Goal: Task Accomplishment & Management: Use online tool/utility

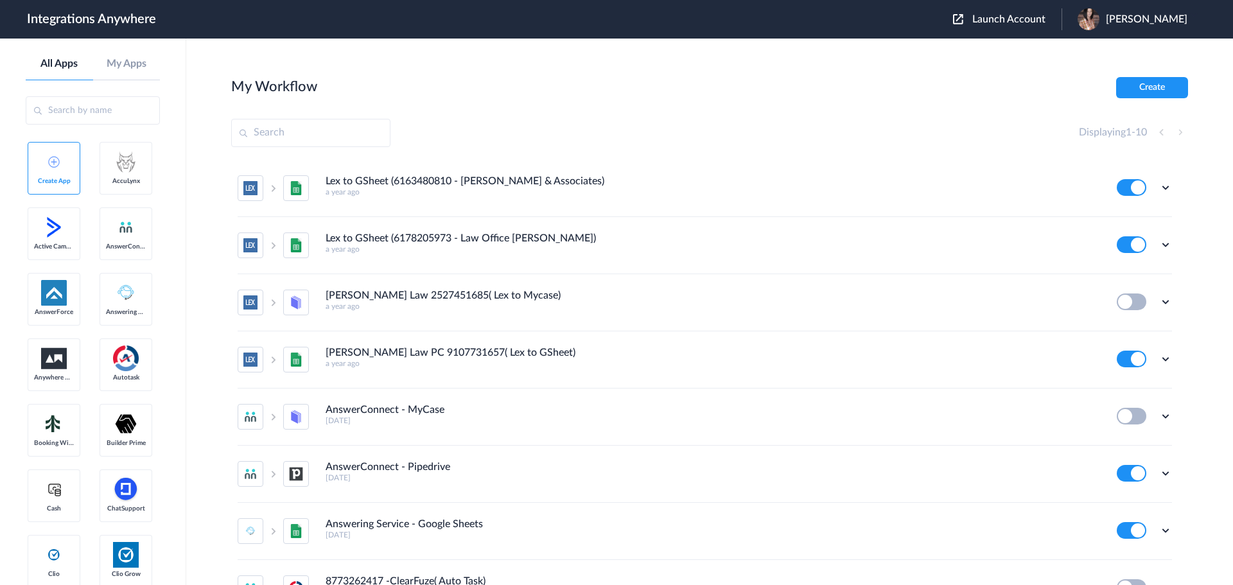
click at [1046, 16] on span "Launch Account" at bounding box center [1009, 19] width 73 height 10
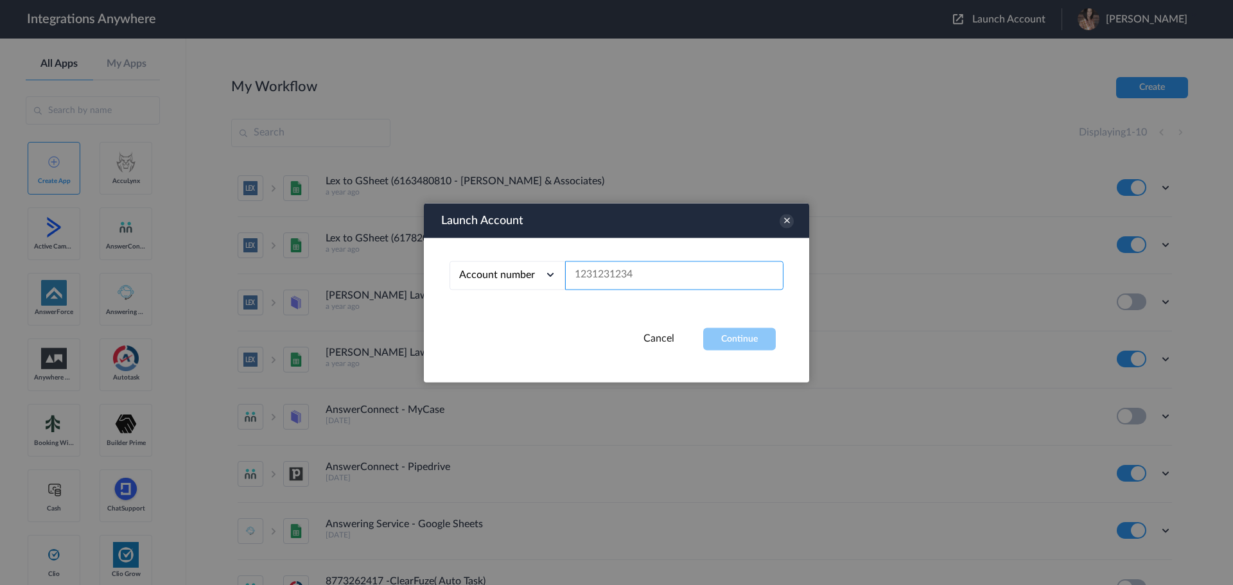
click at [622, 276] on input "text" at bounding box center [674, 275] width 218 height 29
paste input "8669655488"
click at [704, 340] on button "Continue" at bounding box center [739, 339] width 73 height 22
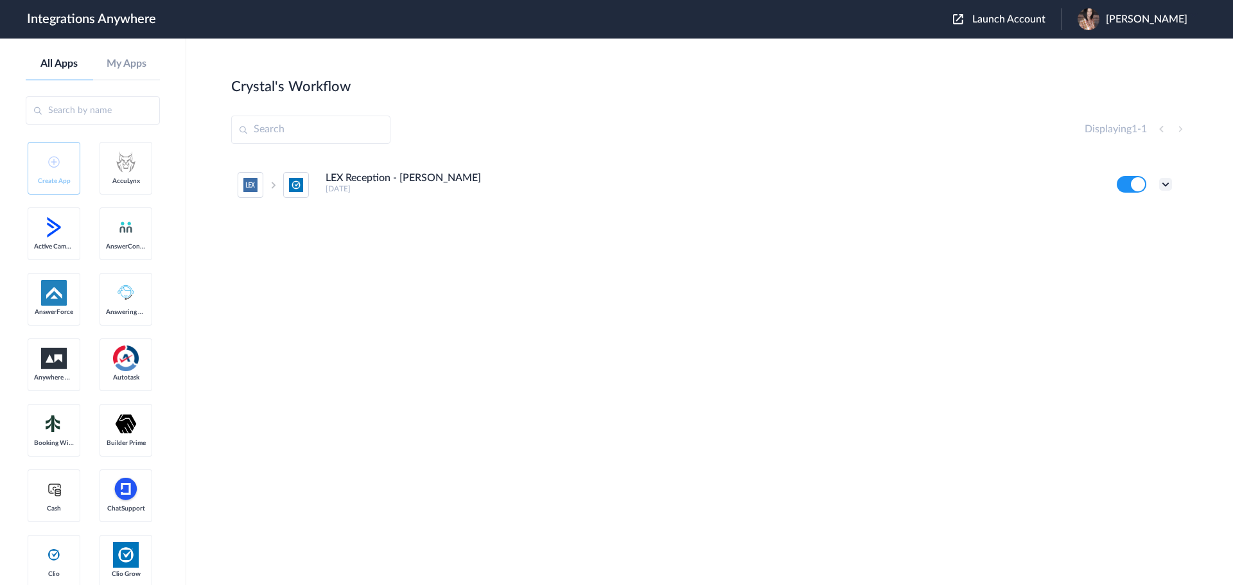
click at [1168, 186] on icon at bounding box center [1165, 184] width 13 height 13
click at [1123, 212] on link "Edit" at bounding box center [1113, 213] width 31 height 9
click at [1030, 20] on span "Launch Account" at bounding box center [1009, 19] width 73 height 10
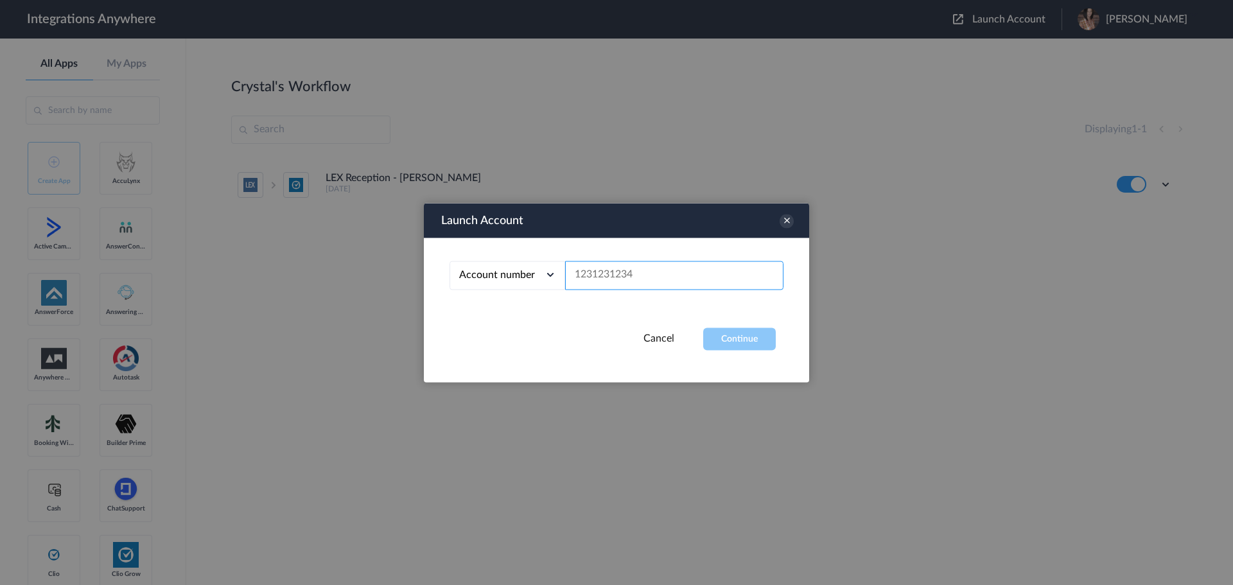
click at [614, 277] on input "text" at bounding box center [674, 275] width 218 height 29
paste input "8662344793"
click at [752, 343] on button "Continue" at bounding box center [739, 339] width 73 height 22
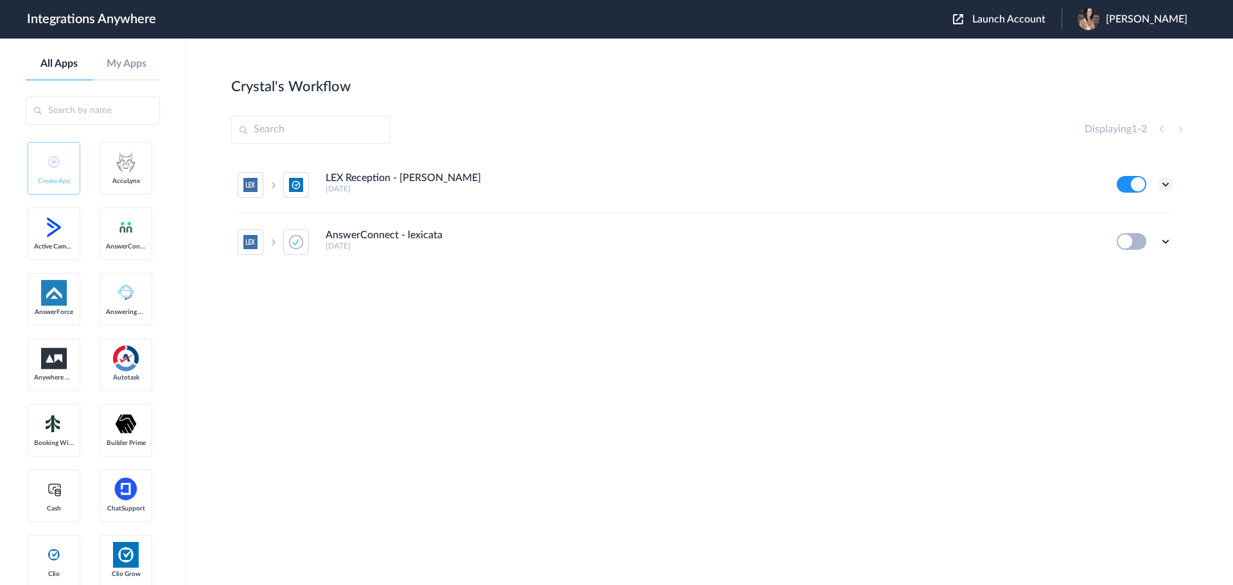
click at [1162, 186] on icon at bounding box center [1165, 184] width 13 height 13
click at [1114, 209] on li "Edit" at bounding box center [1131, 214] width 84 height 24
click at [1017, 15] on span "Launch Account" at bounding box center [1009, 19] width 73 height 10
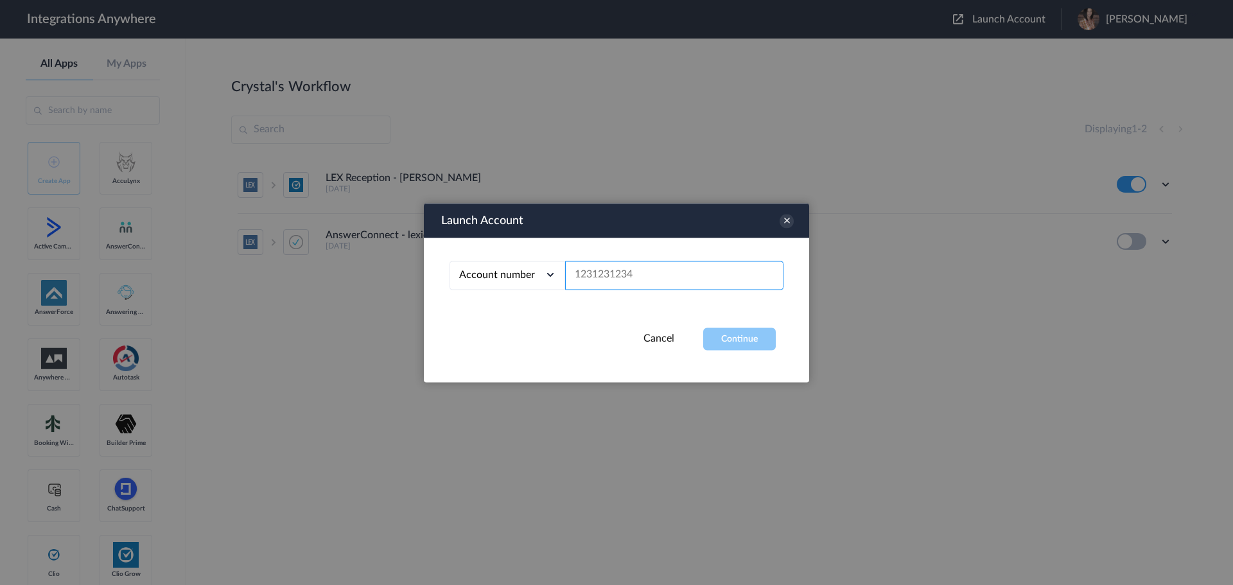
click at [642, 279] on input "text" at bounding box center [674, 275] width 218 height 29
paste input "8662344793"
type input "8662344793"
click at [733, 335] on button "Continue" at bounding box center [739, 339] width 73 height 22
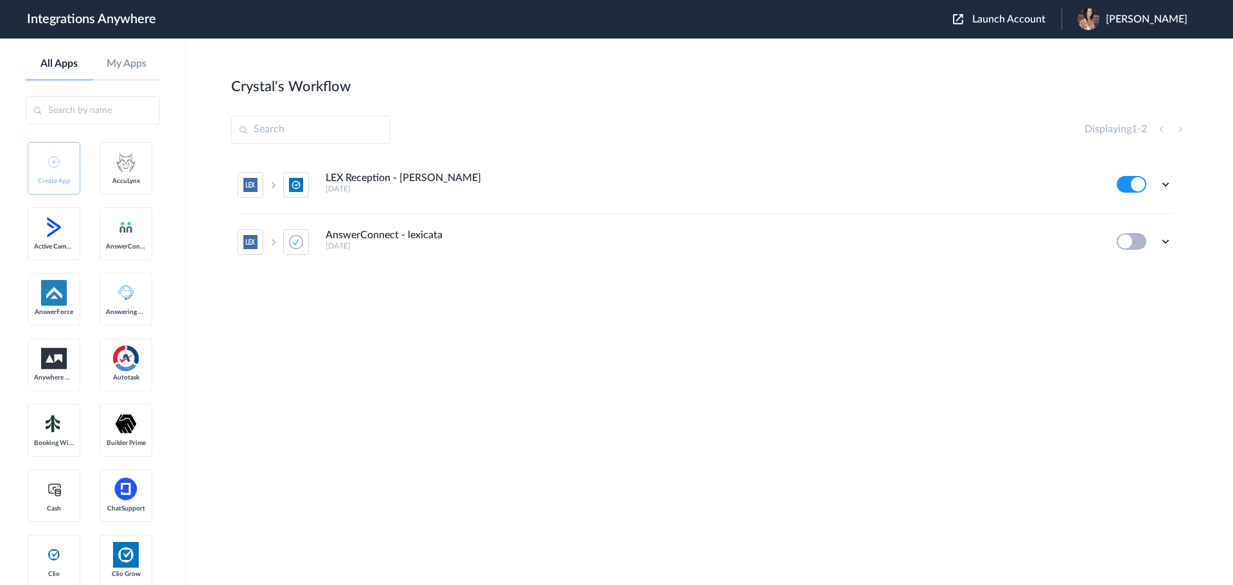
click at [1038, 17] on span "Launch Account" at bounding box center [1009, 19] width 73 height 10
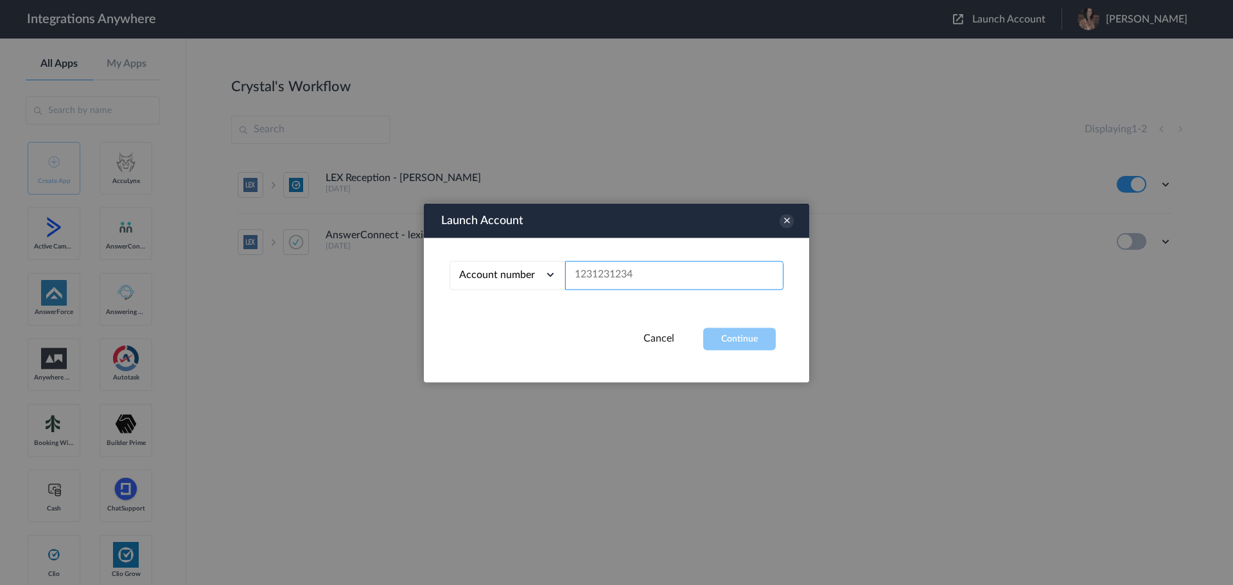
click at [637, 277] on input "text" at bounding box center [674, 275] width 218 height 29
paste input "8669655488"
type input "8669655488"
click at [753, 335] on button "Continue" at bounding box center [739, 339] width 73 height 22
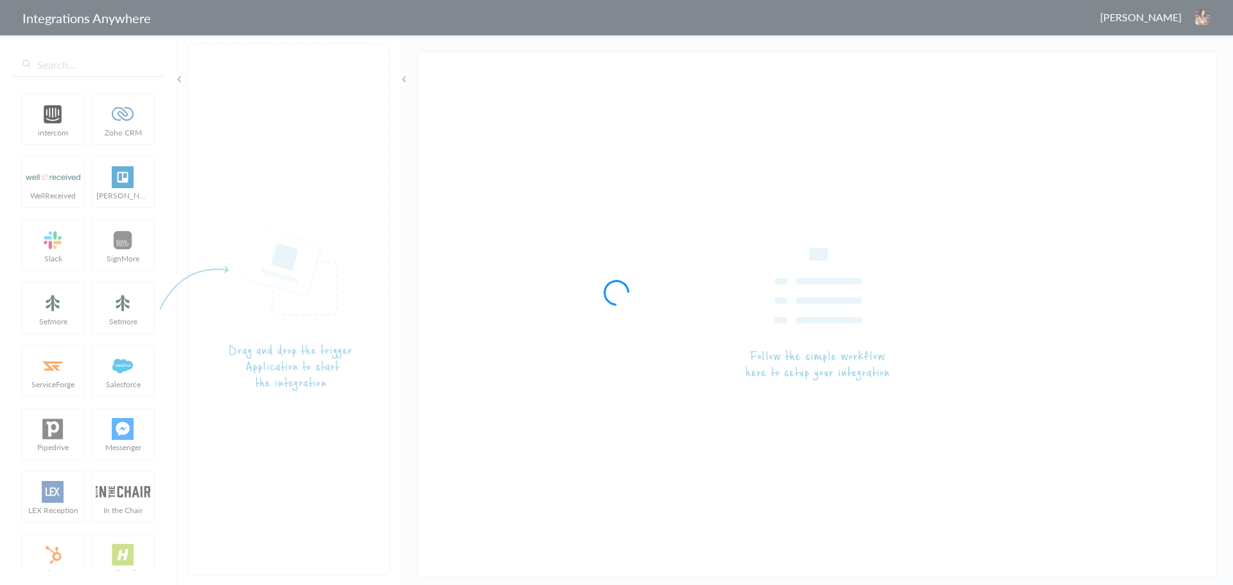
type input "LEX Reception - [PERSON_NAME]"
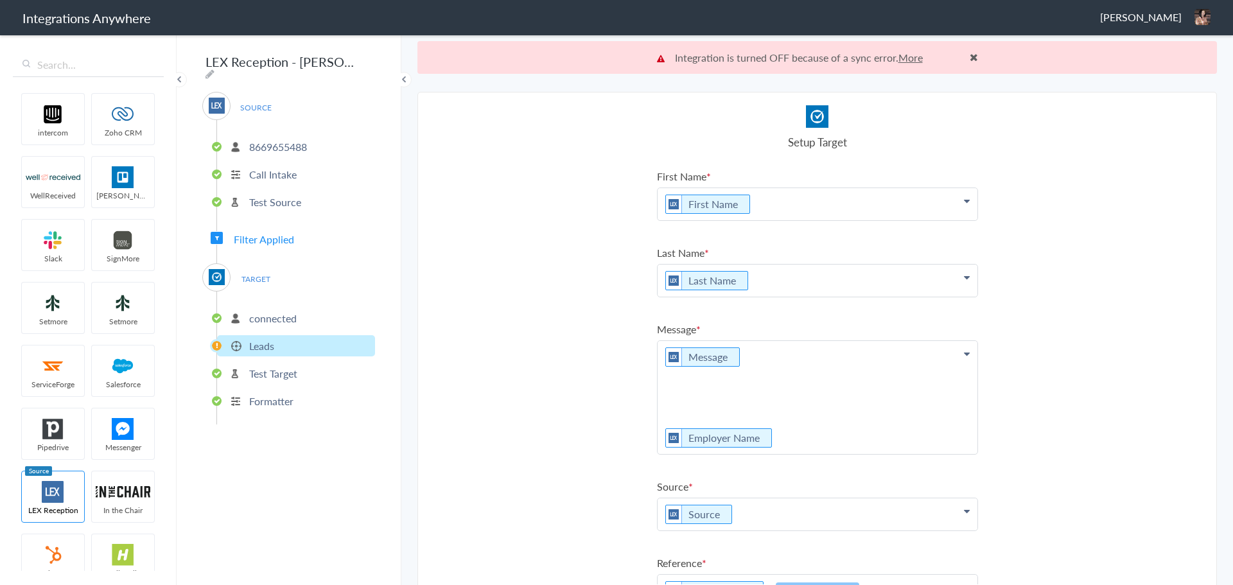
click at [275, 143] on p "8669655488" at bounding box center [278, 146] width 58 height 15
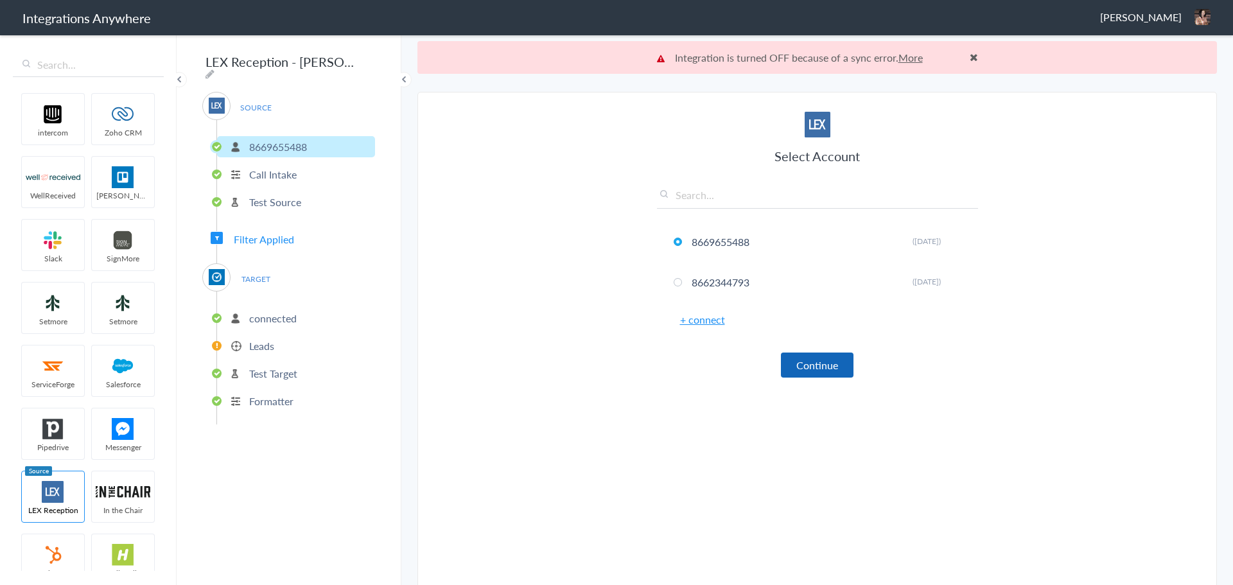
click at [804, 364] on button "Continue" at bounding box center [817, 365] width 73 height 25
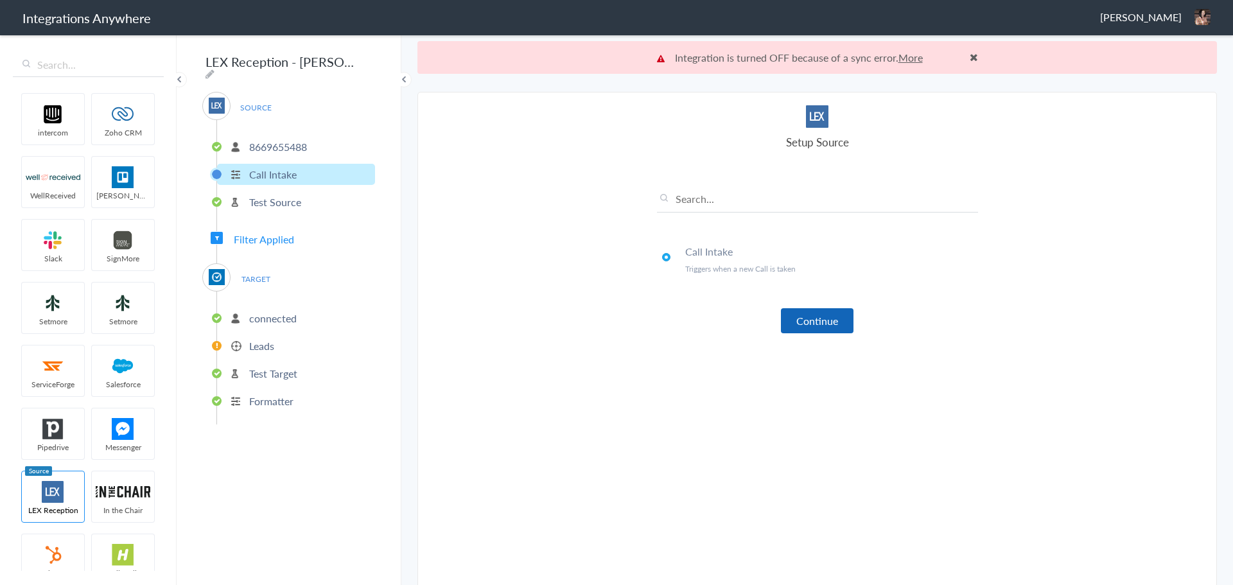
click at [807, 319] on button "Continue" at bounding box center [817, 320] width 73 height 25
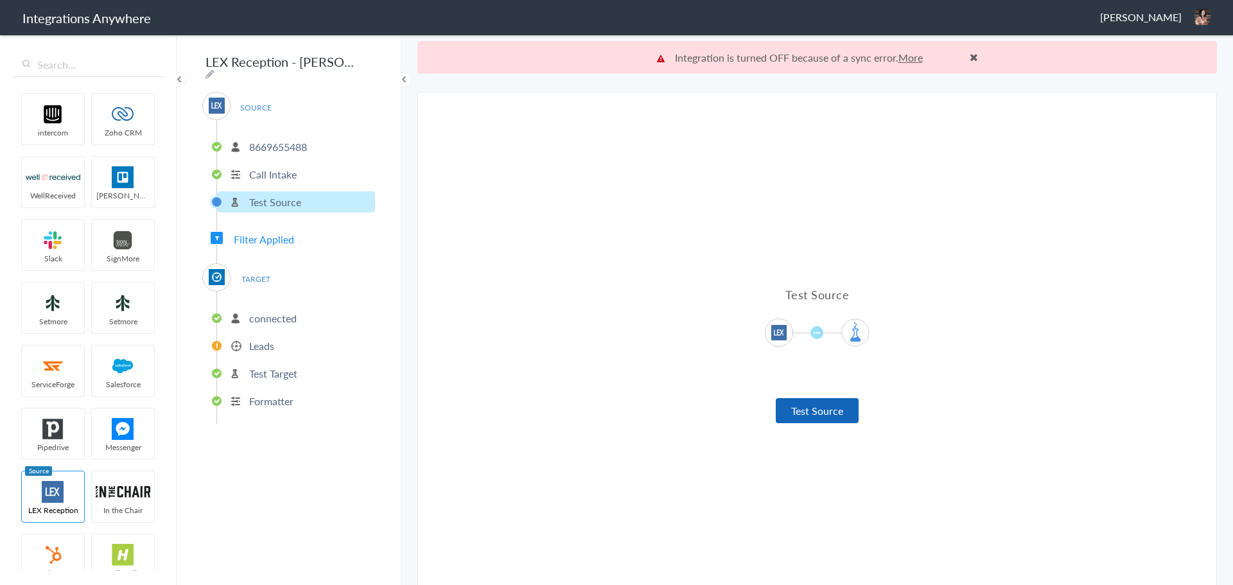
click at [794, 410] on button "Test Source" at bounding box center [817, 410] width 83 height 25
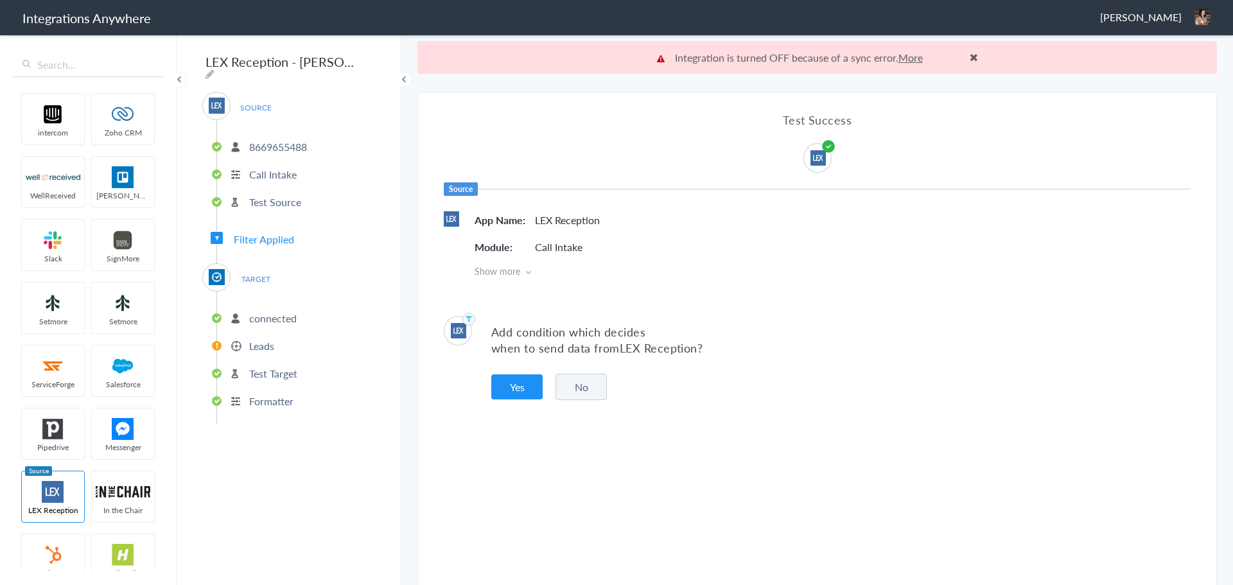
click at [278, 232] on span "Filter Applied" at bounding box center [264, 239] width 60 height 15
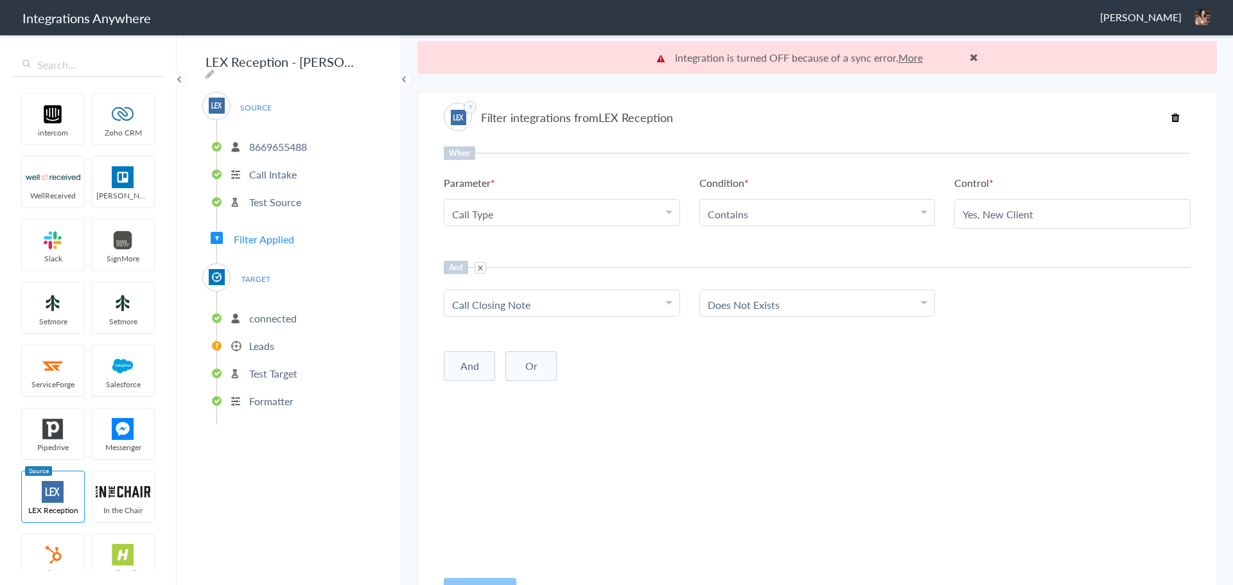
click at [978, 218] on input "Yes, New Client" at bounding box center [1073, 214] width 220 height 15
paste input "New Client"
type input "New Client"
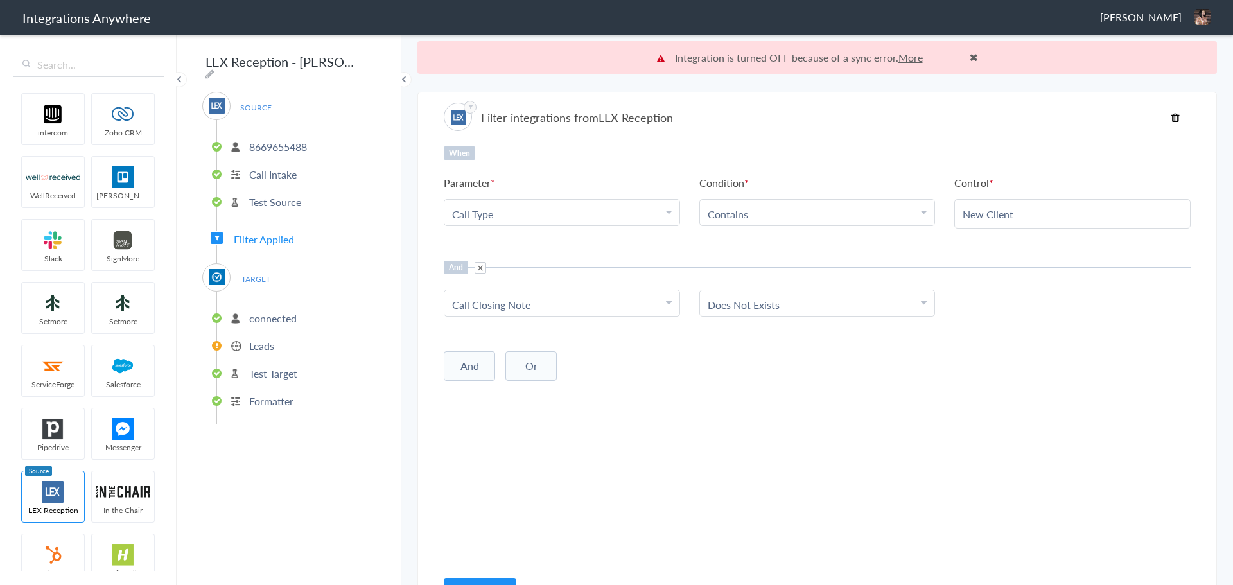
click at [508, 428] on div "When Parameter Choose Parameter Call Type Name First Name Last Name Email Phone…" at bounding box center [817, 357] width 747 height 422
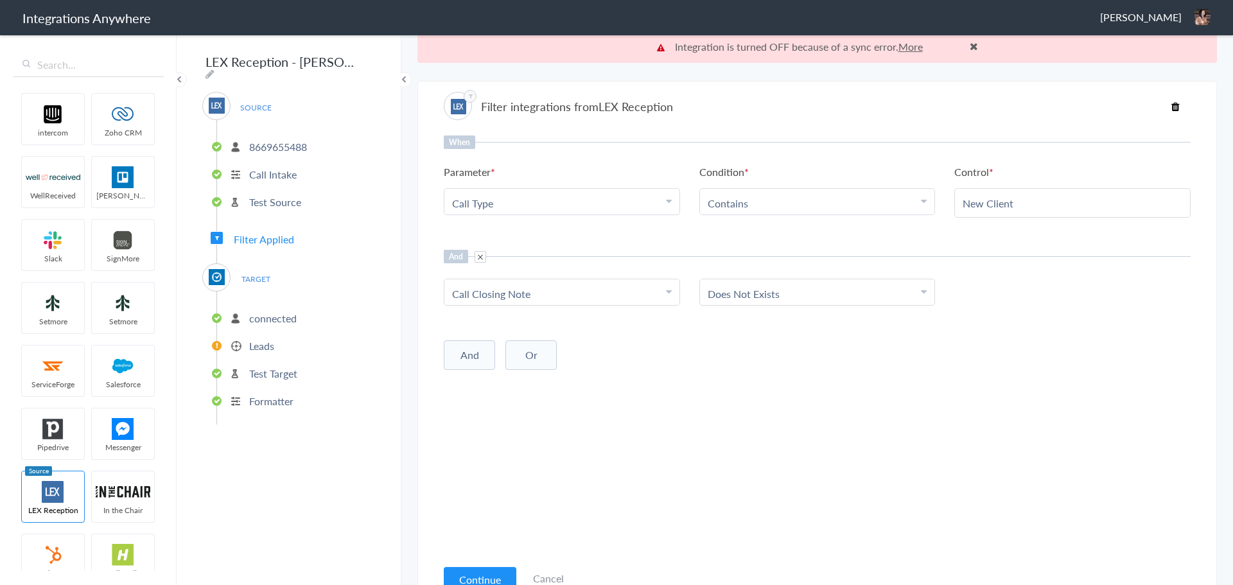
scroll to position [33, 0]
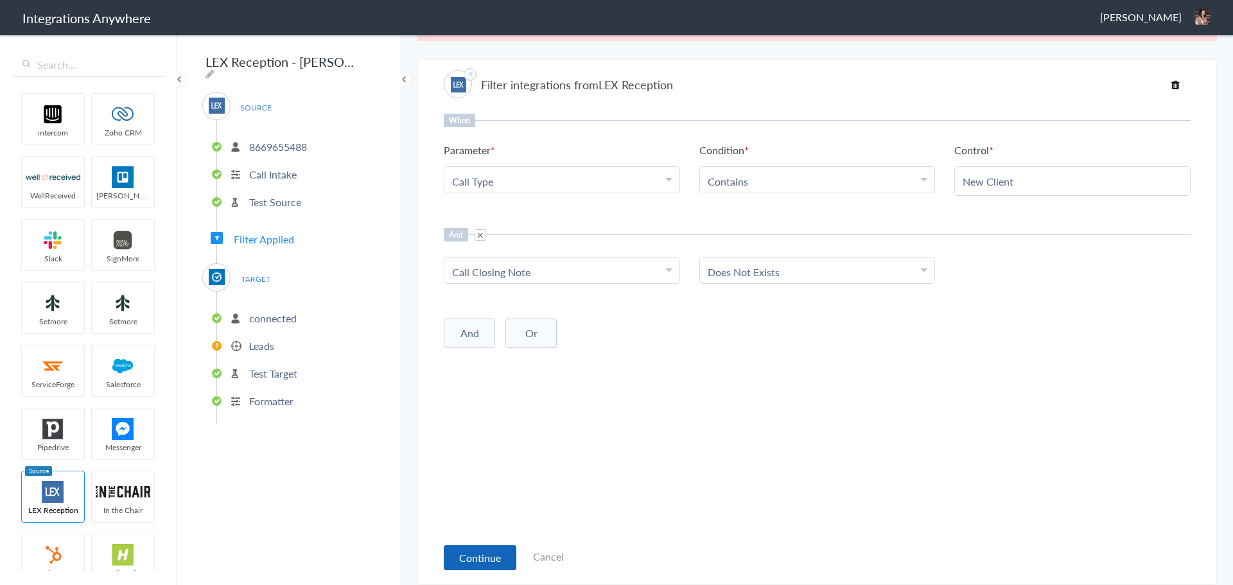
click at [482, 565] on button "Continue" at bounding box center [480, 557] width 73 height 25
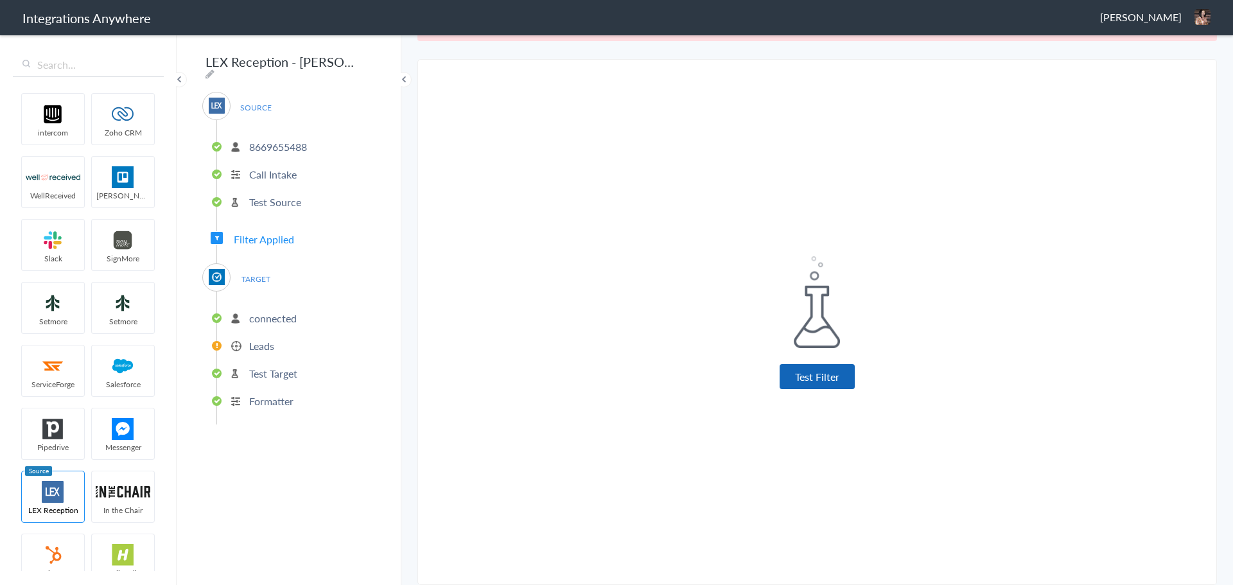
click at [818, 379] on button "Test Filter" at bounding box center [817, 376] width 75 height 25
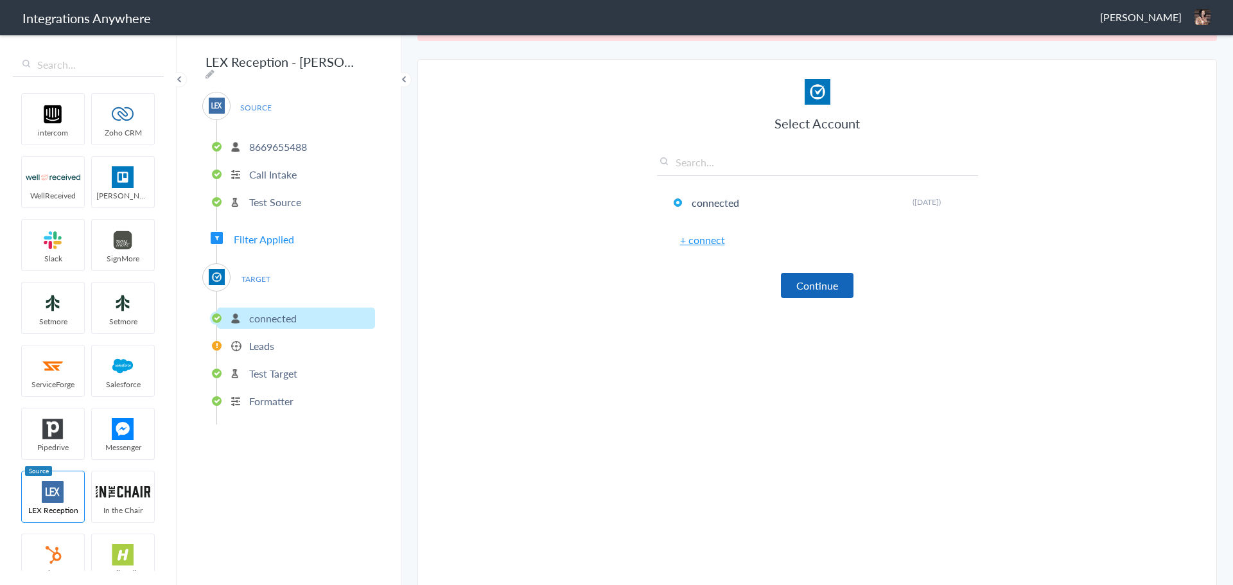
click at [802, 287] on button "Continue" at bounding box center [817, 285] width 73 height 25
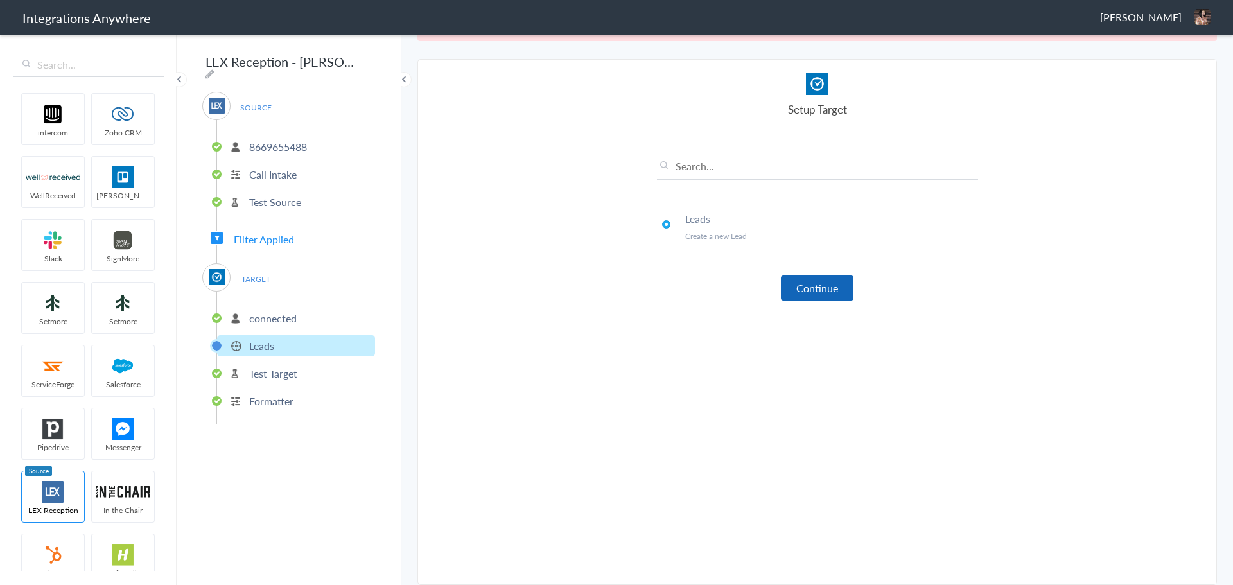
click at [787, 286] on button "Continue" at bounding box center [817, 288] width 73 height 25
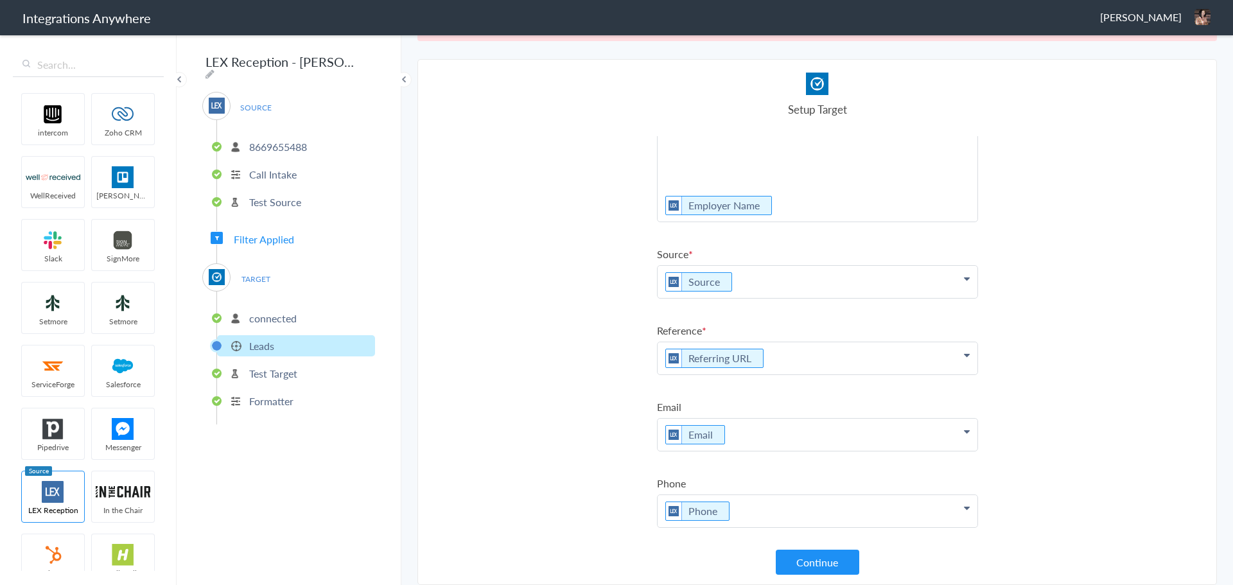
scroll to position [200, 0]
click at [730, 279] on icon at bounding box center [732, 282] width 14 height 16
click at [730, 280] on p at bounding box center [818, 285] width 320 height 26
click at [573, 301] on section "Select Account 8669655488 Rename Delete (3 years ago) 8662344793 Rename Delete …" at bounding box center [818, 322] width 800 height 526
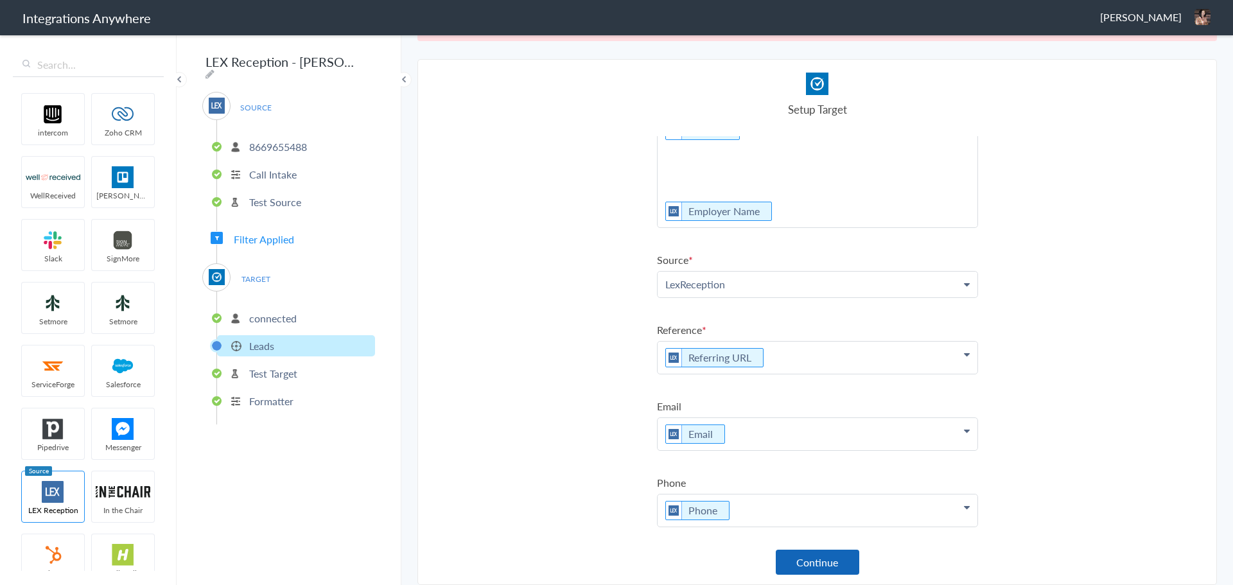
click at [815, 560] on button "Continue" at bounding box center [818, 562] width 84 height 25
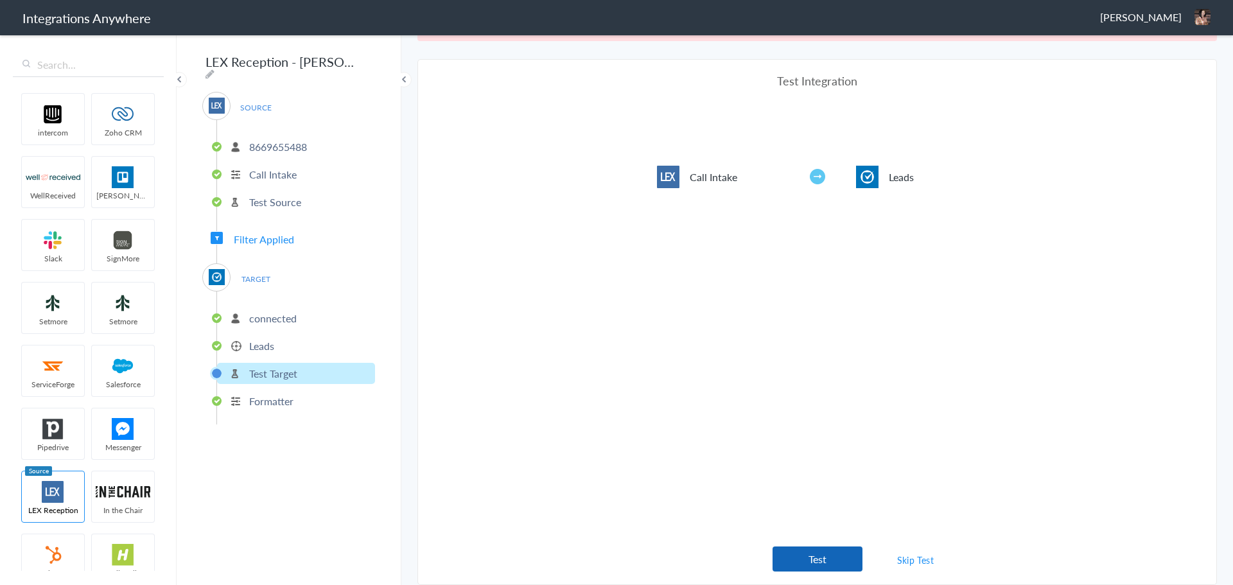
click at [815, 560] on button "Test" at bounding box center [818, 559] width 90 height 25
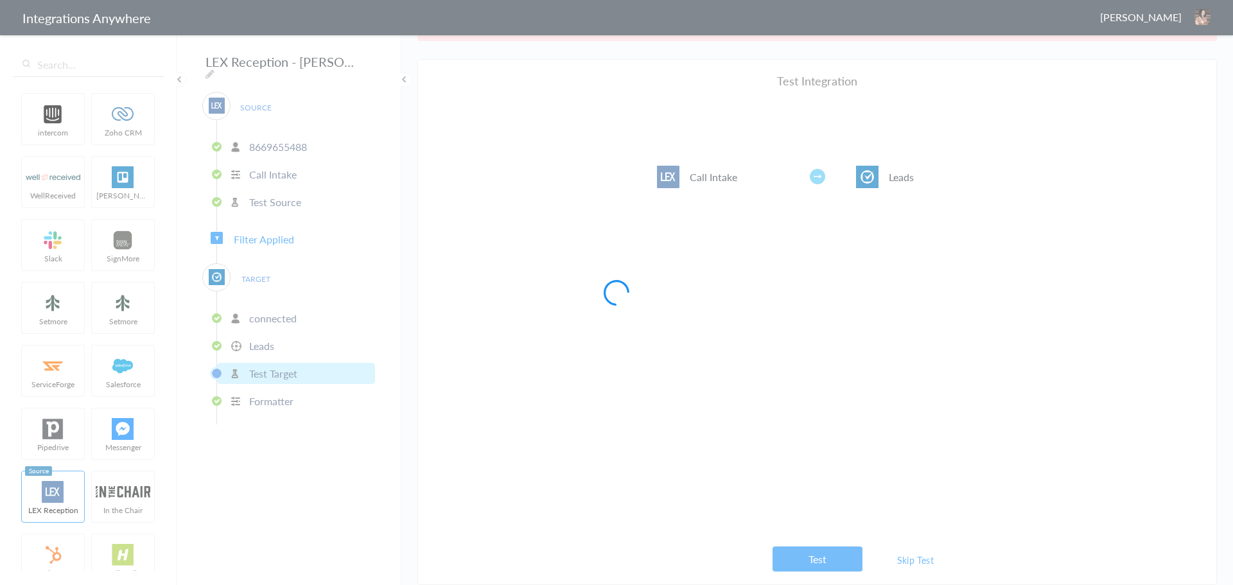
scroll to position [0, 0]
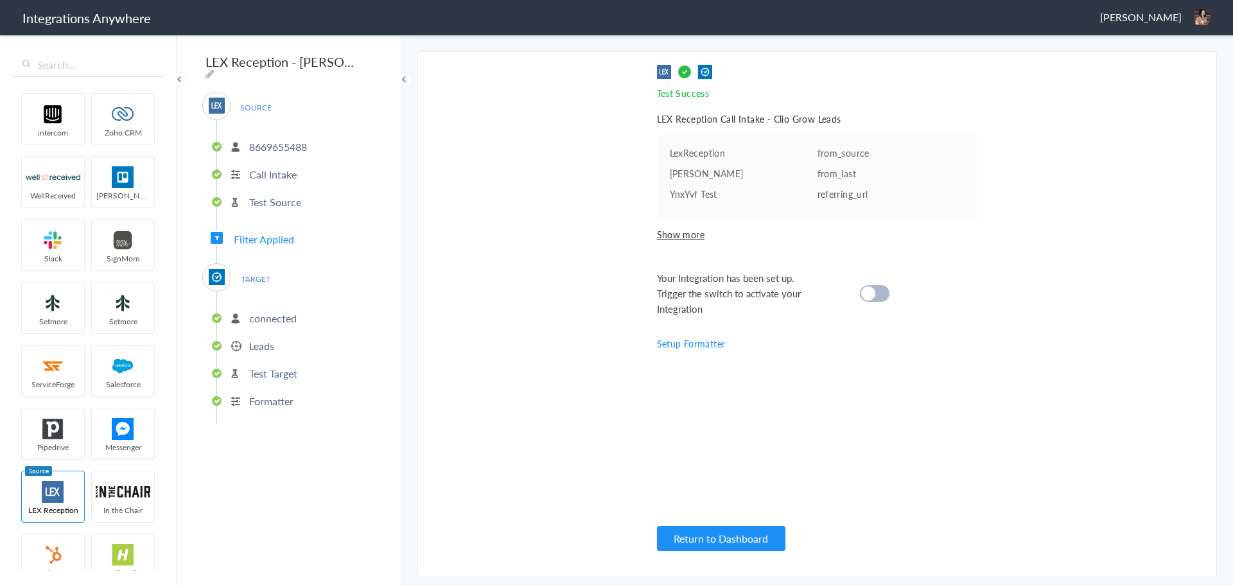
click at [870, 292] on cite at bounding box center [868, 293] width 14 height 14
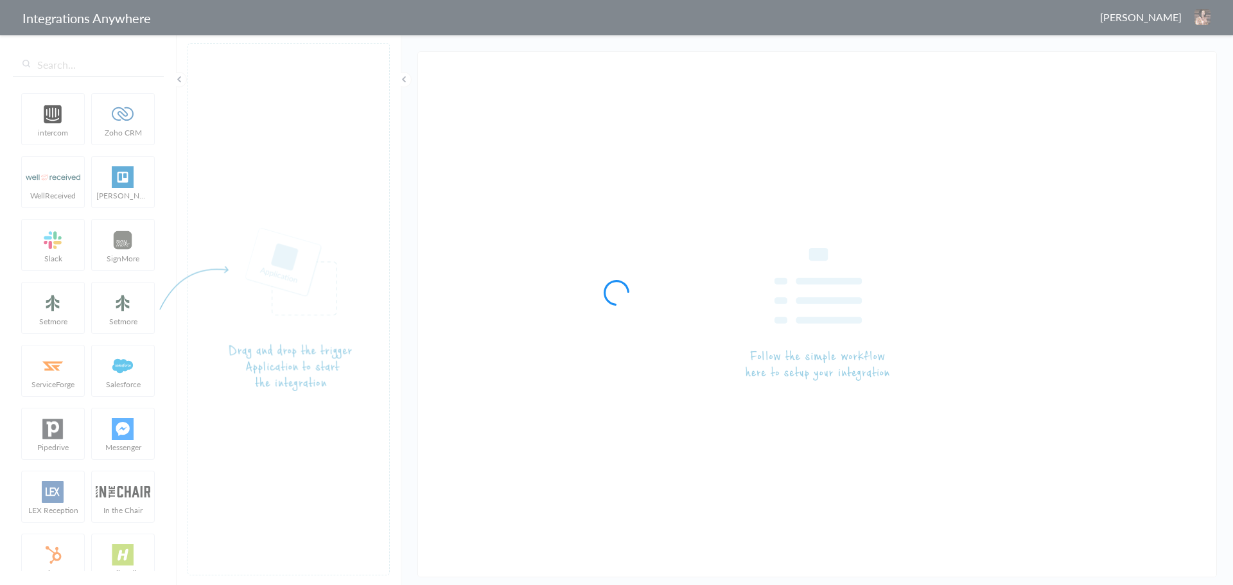
type input "LEX Reception - Clio Grow"
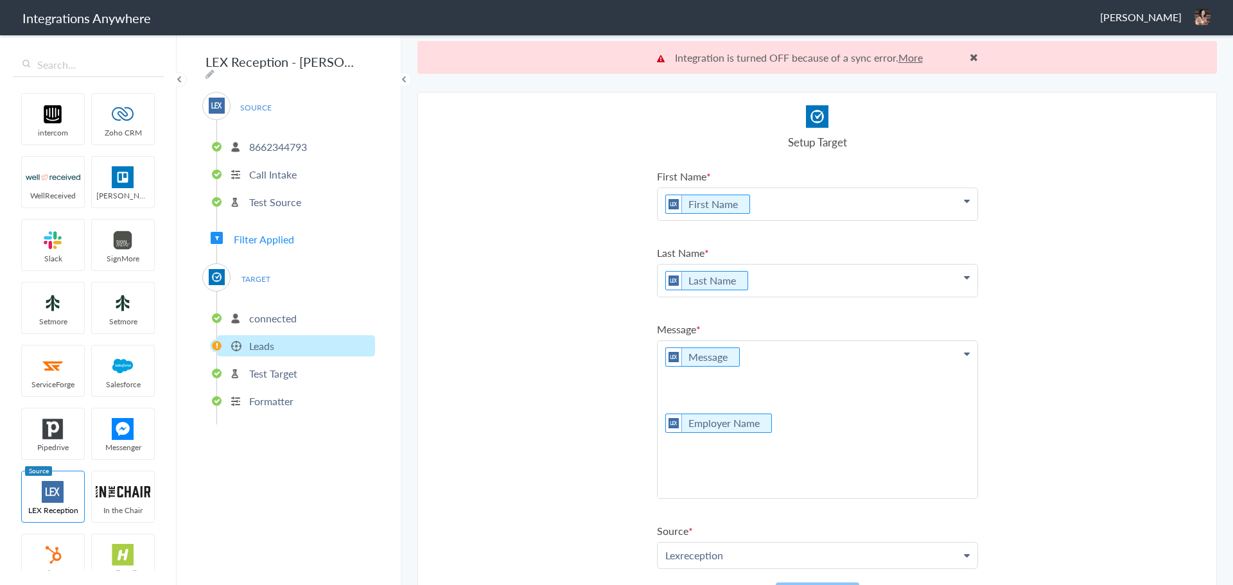
click at [280, 139] on p "8662344793" at bounding box center [278, 146] width 58 height 15
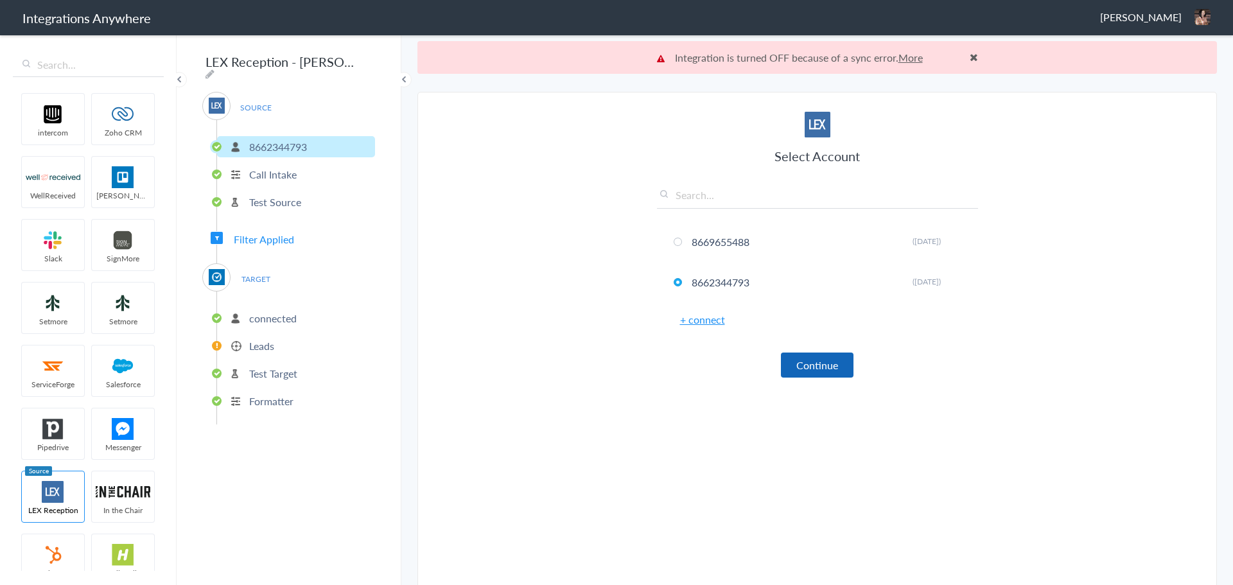
click at [805, 369] on button "Continue" at bounding box center [817, 365] width 73 height 25
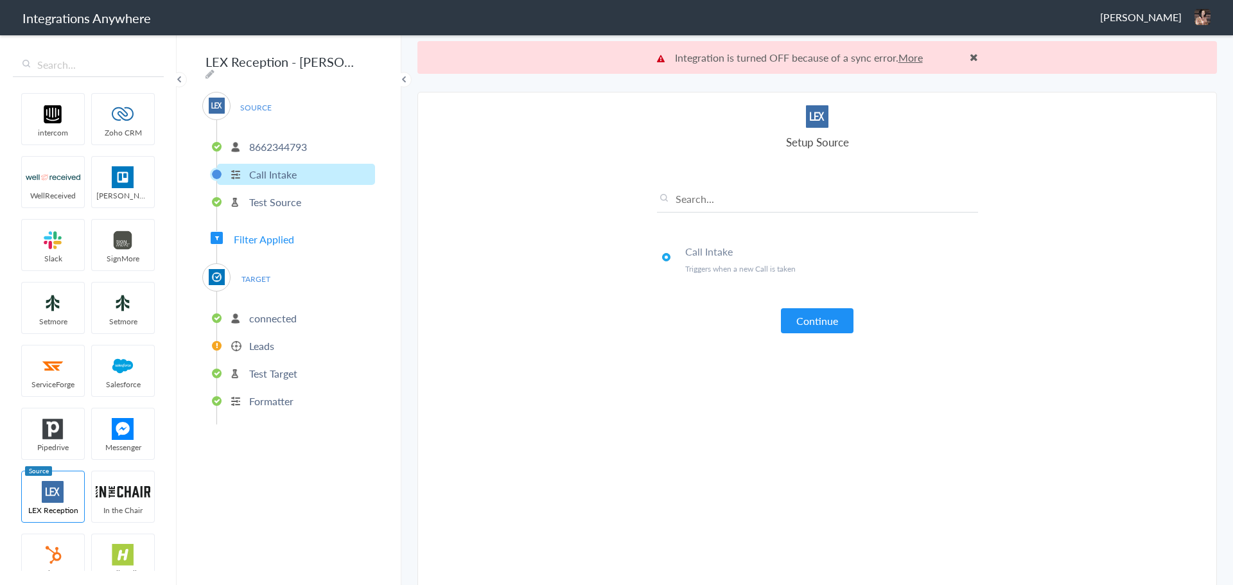
click at [797, 328] on button "Continue" at bounding box center [817, 320] width 73 height 25
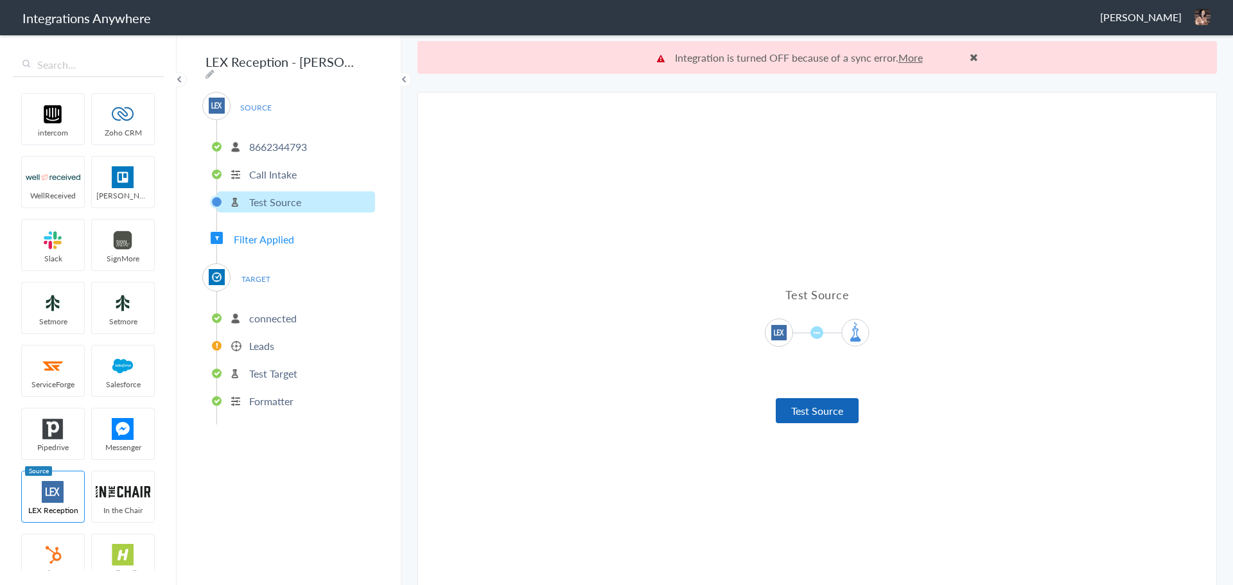
click at [806, 411] on button "Test Source" at bounding box center [817, 410] width 83 height 25
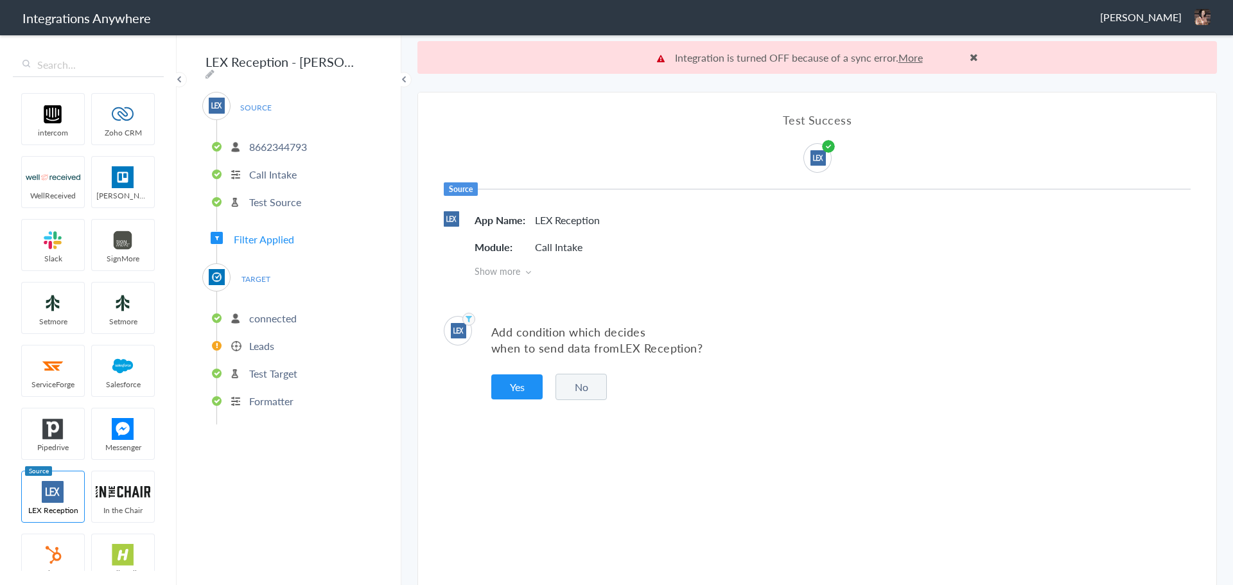
click at [285, 232] on span "Filter Applied" at bounding box center [264, 239] width 60 height 15
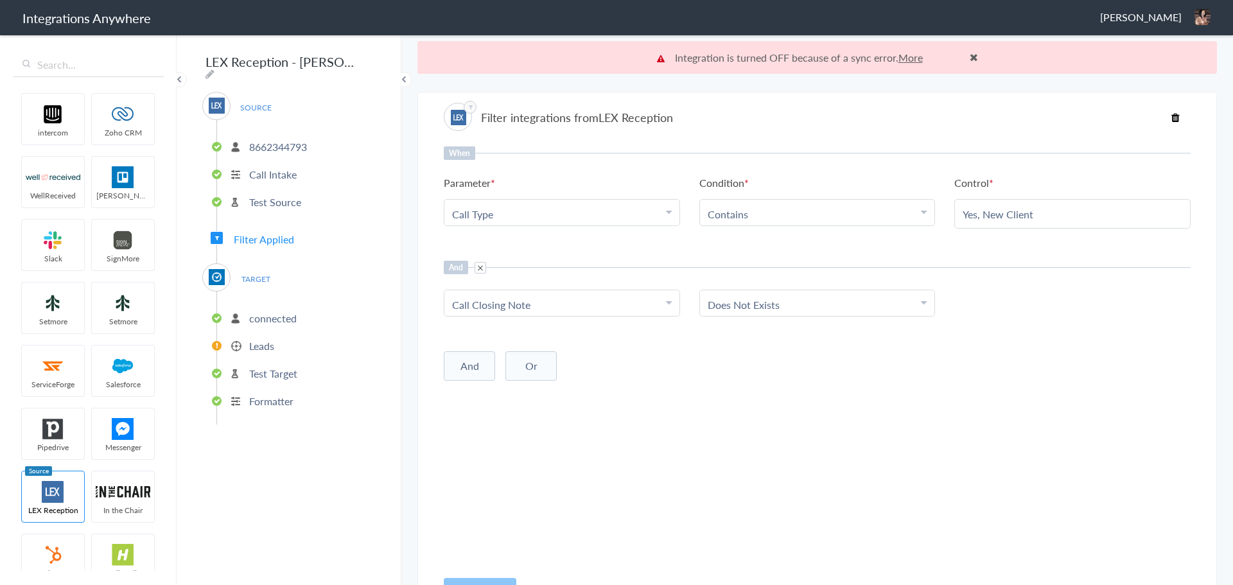
click at [963, 208] on input "Yes, New Client" at bounding box center [1073, 214] width 220 height 15
paste input "text"
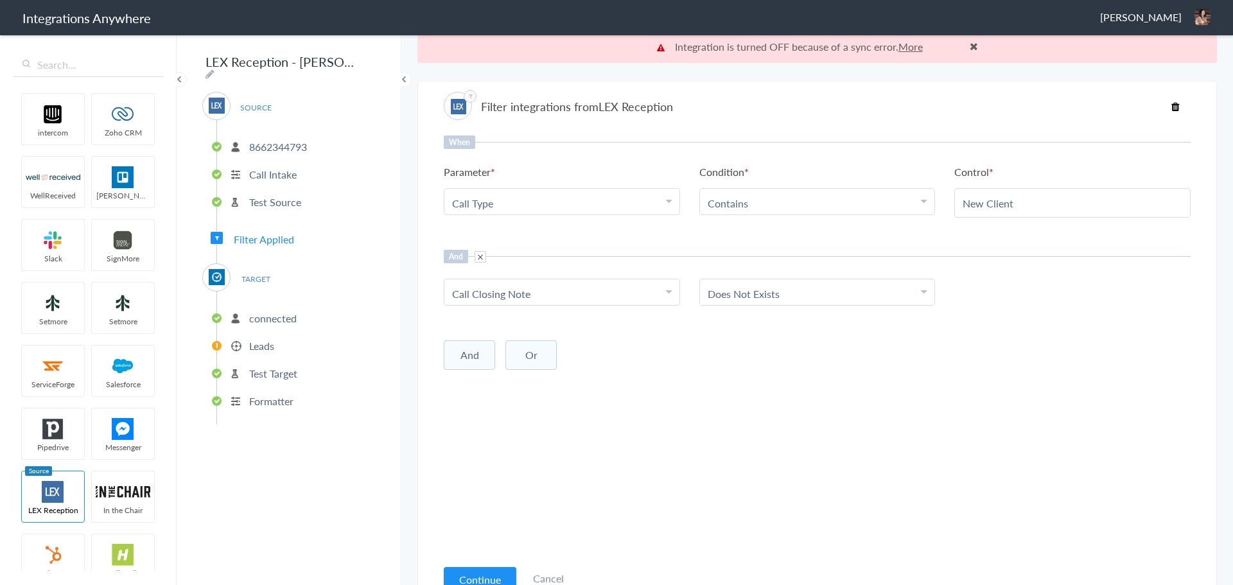
scroll to position [33, 0]
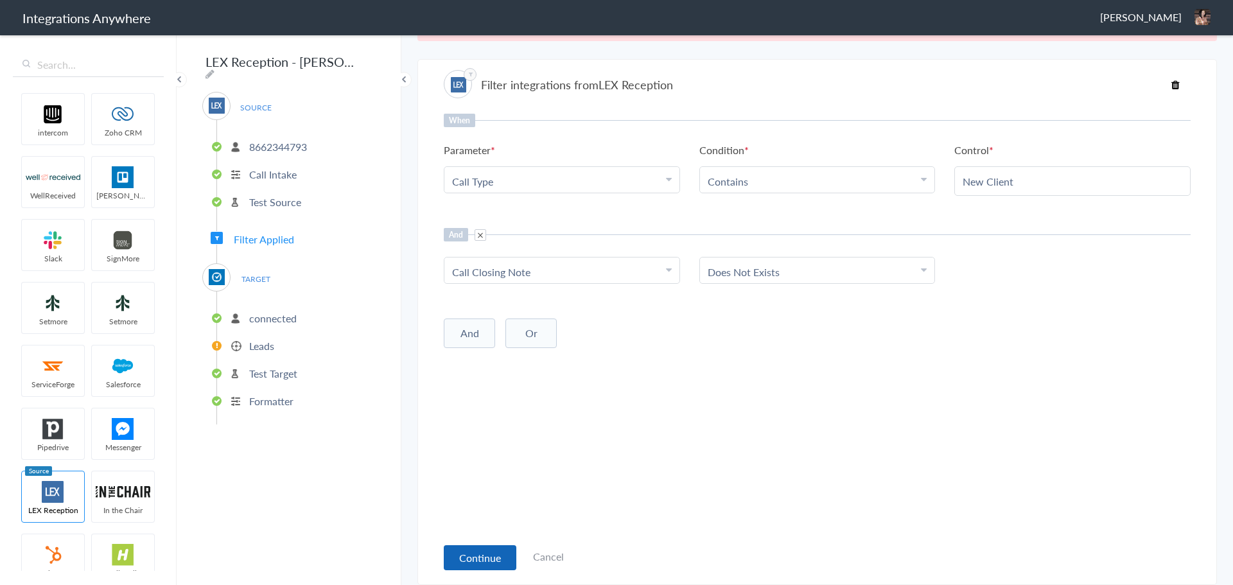
type input "New Client"
click at [467, 556] on button "Continue" at bounding box center [480, 557] width 73 height 25
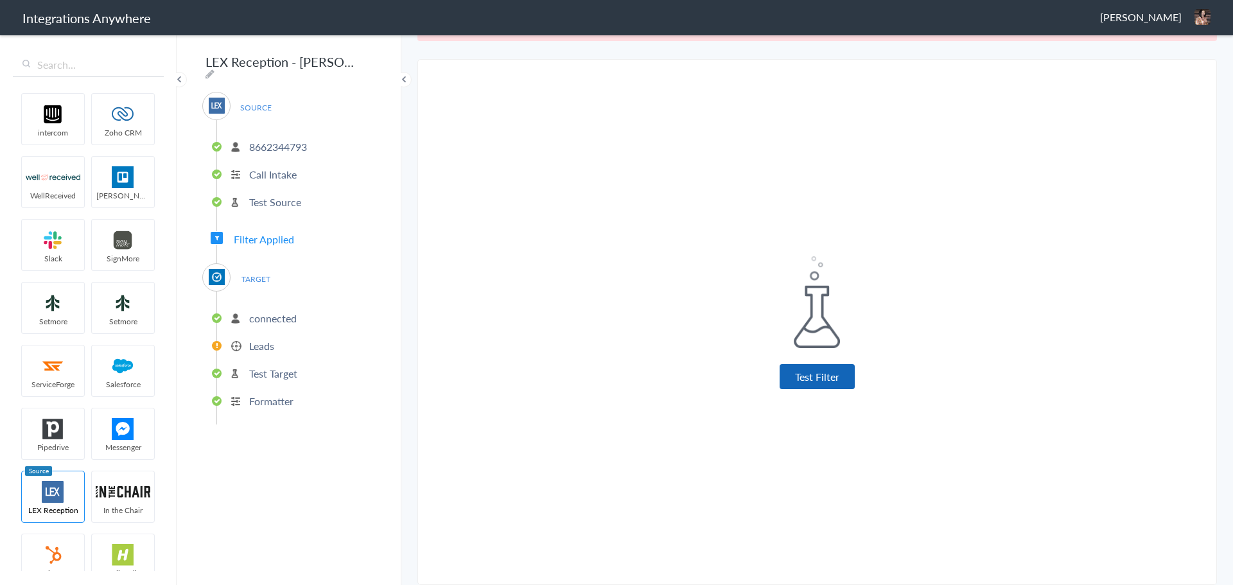
click at [797, 374] on button "Test Filter" at bounding box center [817, 376] width 75 height 25
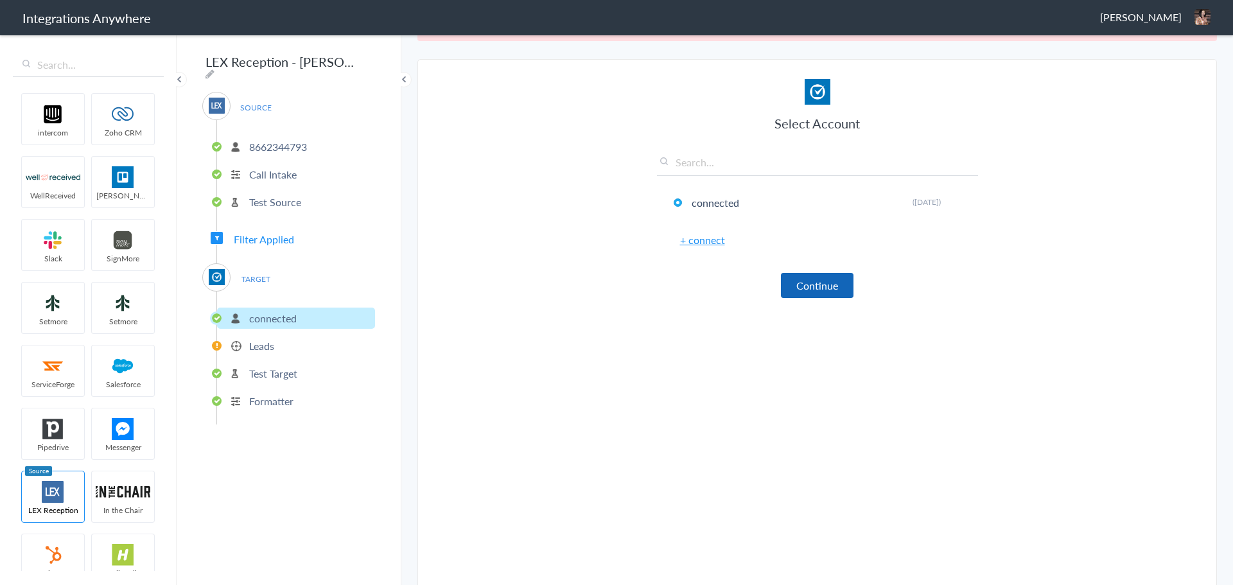
click at [791, 282] on button "Continue" at bounding box center [817, 285] width 73 height 25
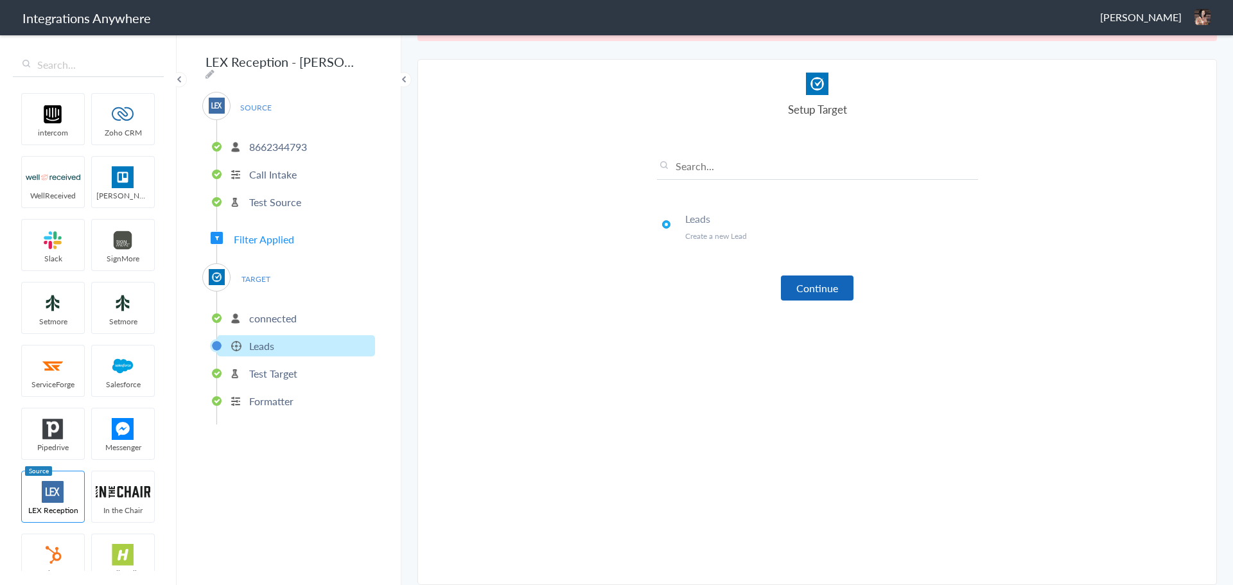
click at [804, 287] on button "Continue" at bounding box center [817, 288] width 73 height 25
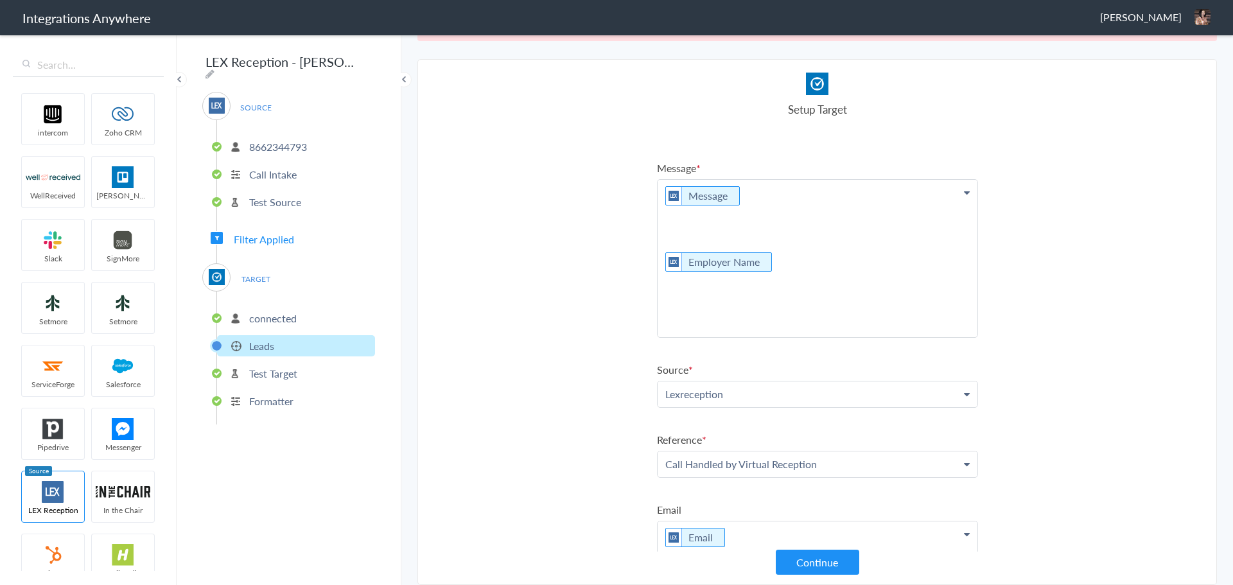
scroll to position [232, 0]
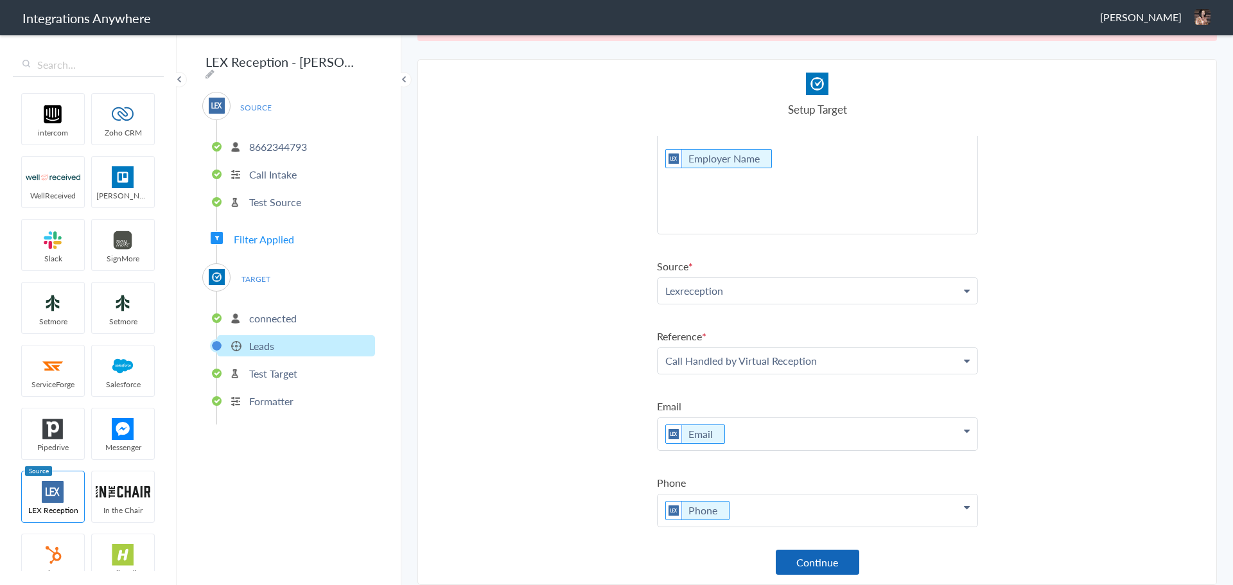
click at [815, 563] on button "Continue" at bounding box center [818, 562] width 84 height 25
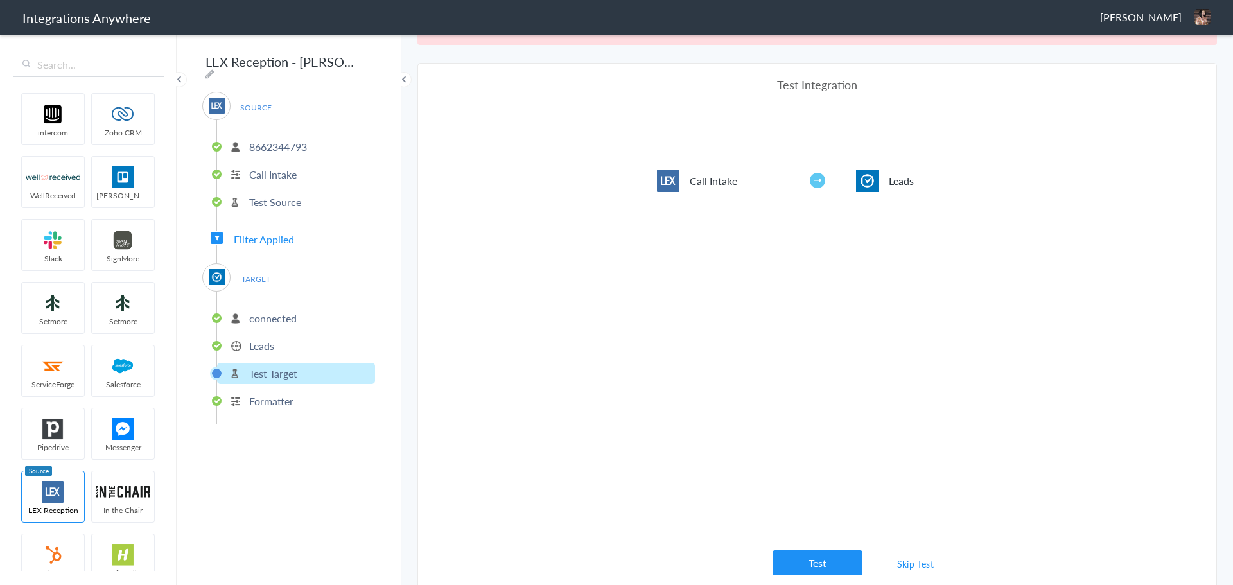
scroll to position [33, 0]
click at [792, 551] on button "Test" at bounding box center [818, 559] width 90 height 25
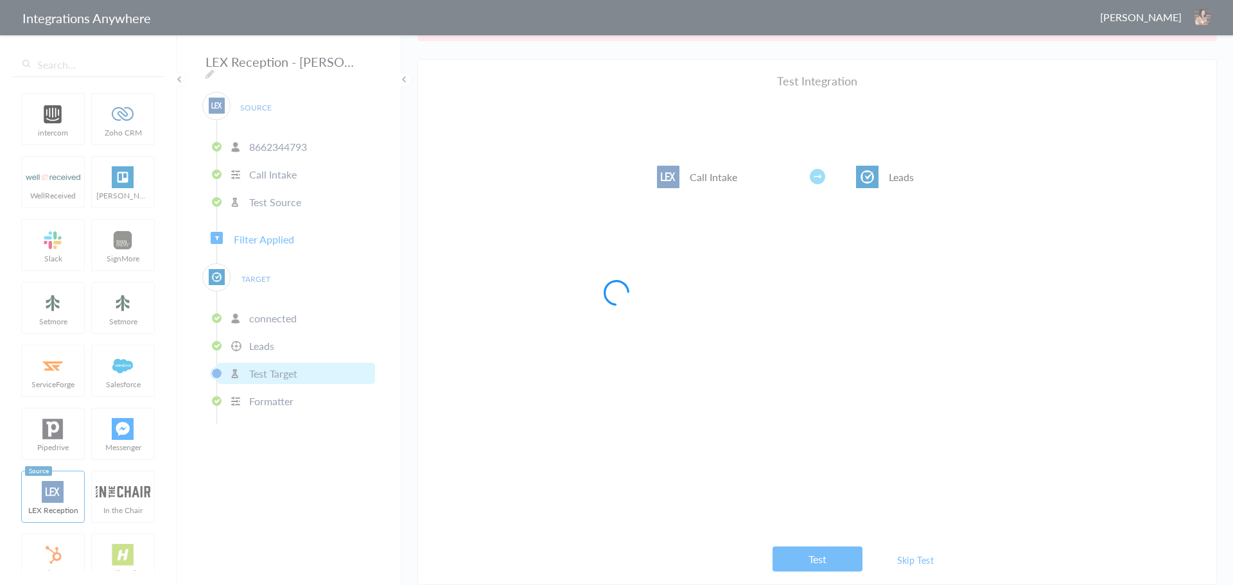
scroll to position [0, 0]
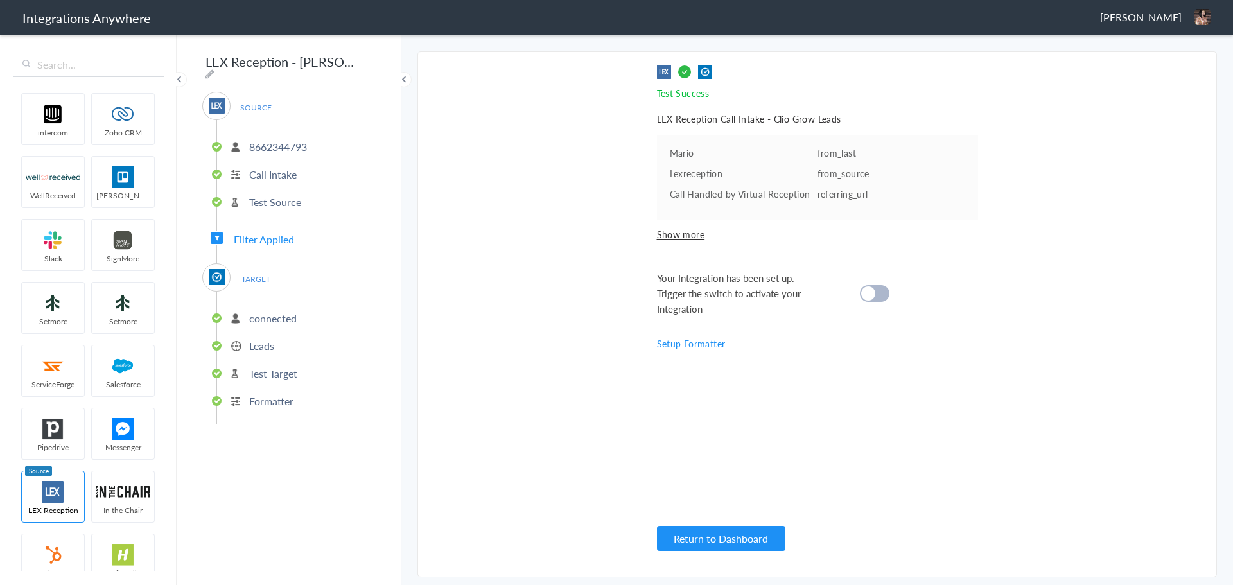
click at [873, 292] on cite at bounding box center [868, 293] width 14 height 14
click at [719, 540] on button "Return to Dashboard" at bounding box center [721, 538] width 128 height 25
